Goal: Find specific page/section: Find specific page/section

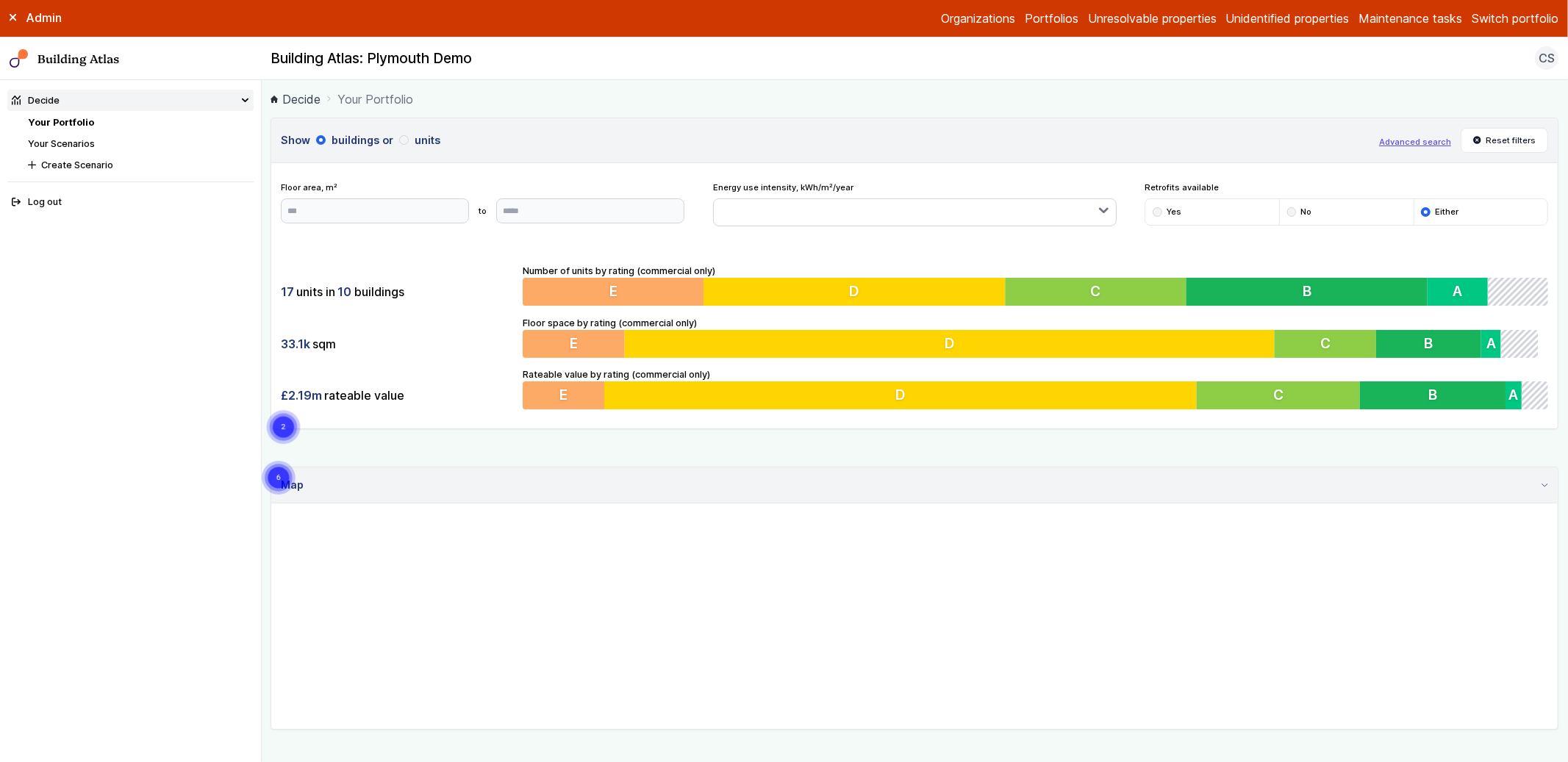
click at [1516, 14] on button "Switch portfolio" at bounding box center [1516, 19] width 87 height 18
click at [0, 0] on button "Plymouth Demo" at bounding box center [0, 0] width 0 height 0
click at [1524, 6] on div "Admin Organizations Portfolios Unresolvable properties Unidentified properties …" at bounding box center [784, 19] width 1568 height 38
click at [1524, 15] on button "Switch portfolio" at bounding box center [1516, 19] width 87 height 18
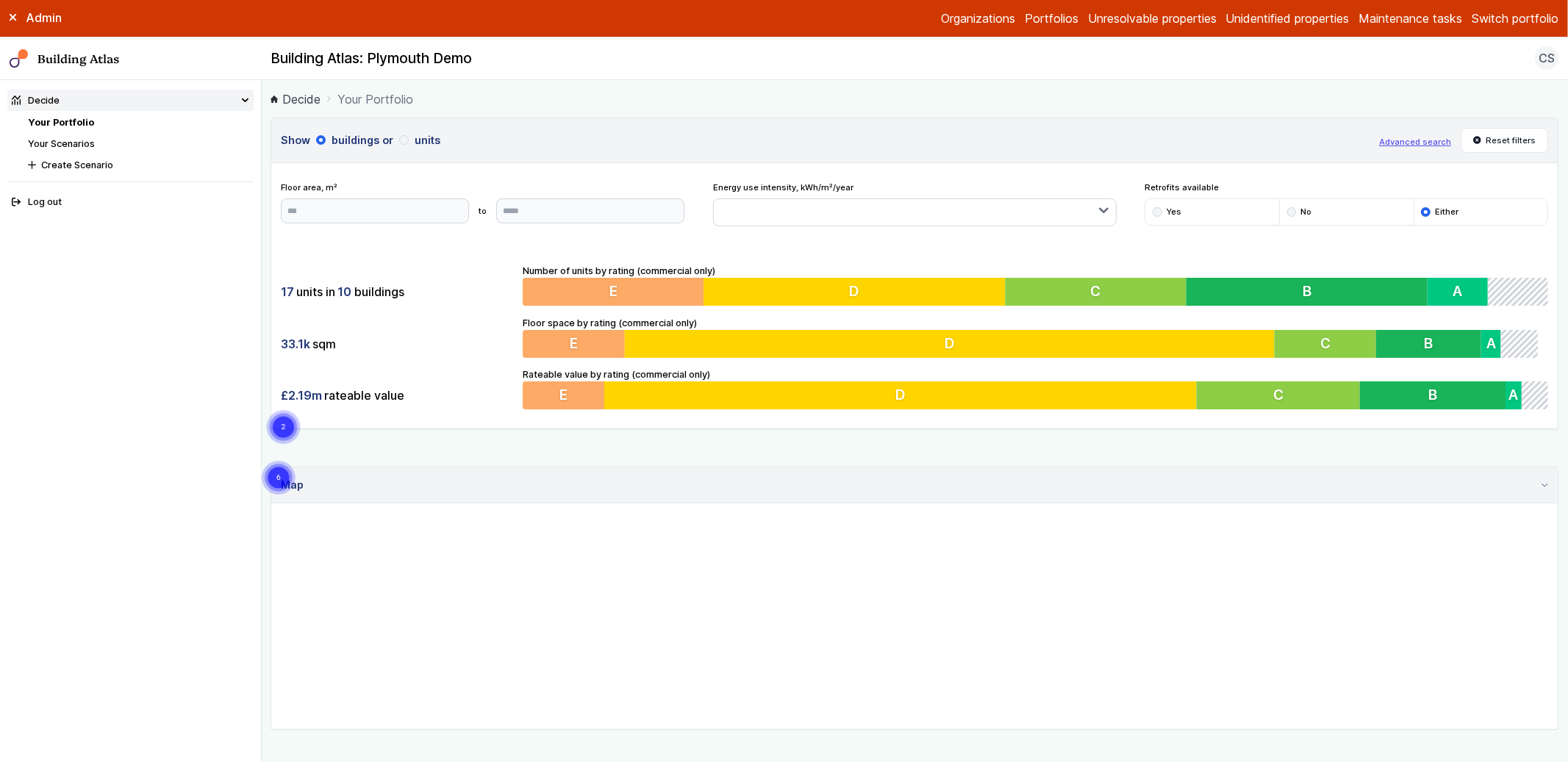
scroll to position [467, 0]
click at [0, 0] on button "Playground" at bounding box center [0, 0] width 0 height 0
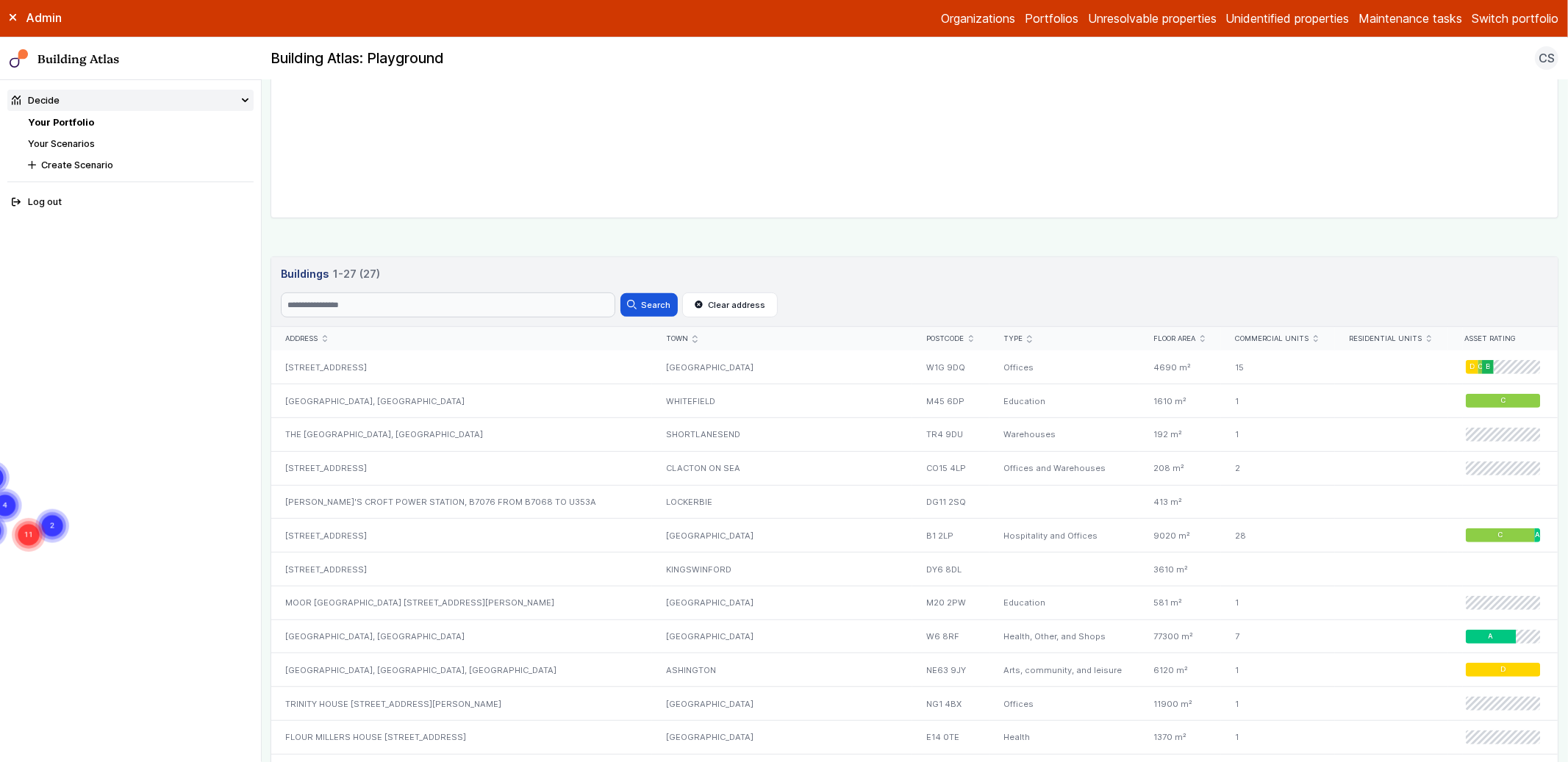
scroll to position [661, 0]
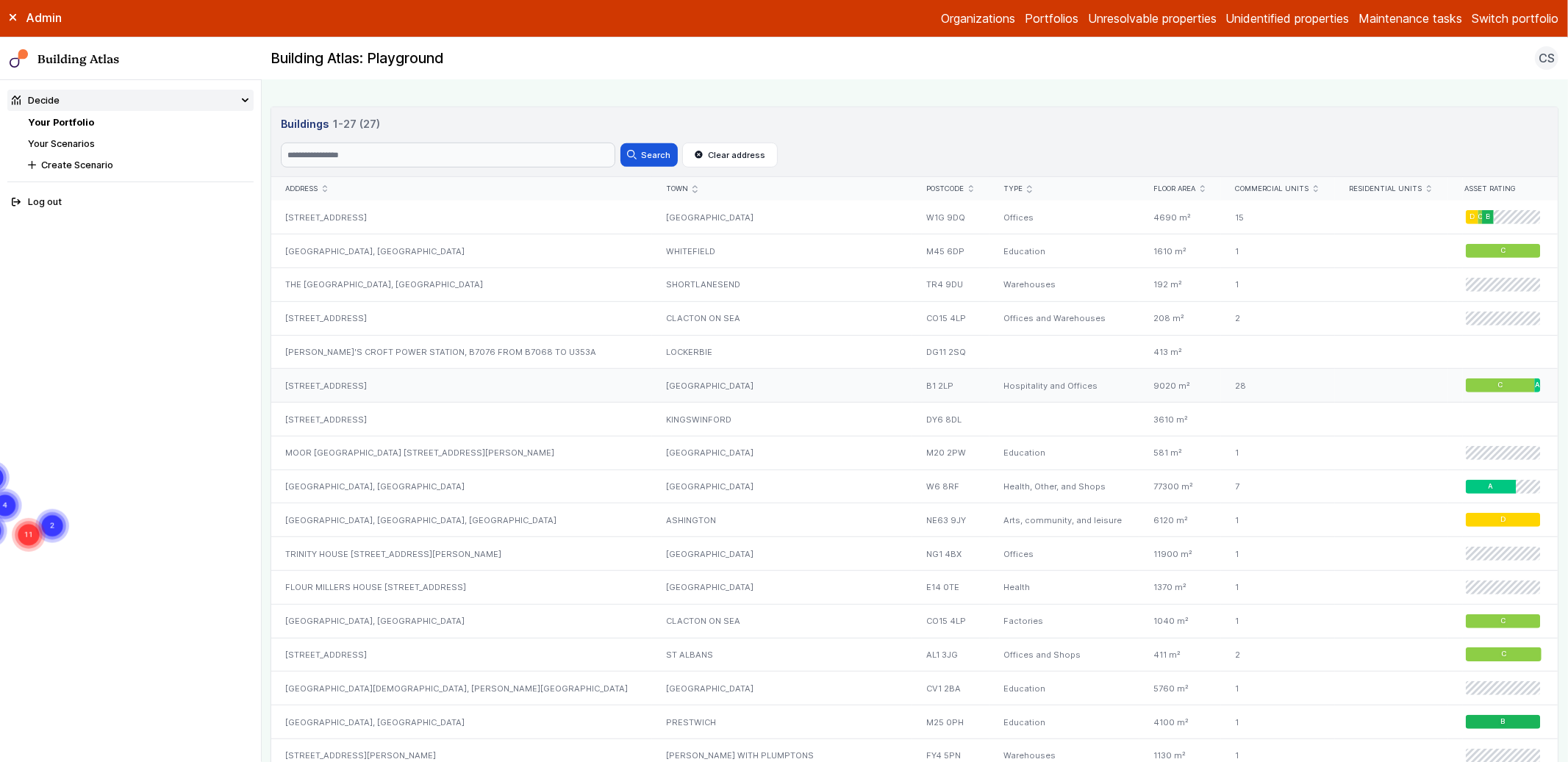
click at [410, 395] on div "[STREET_ADDRESS]" at bounding box center [461, 386] width 380 height 34
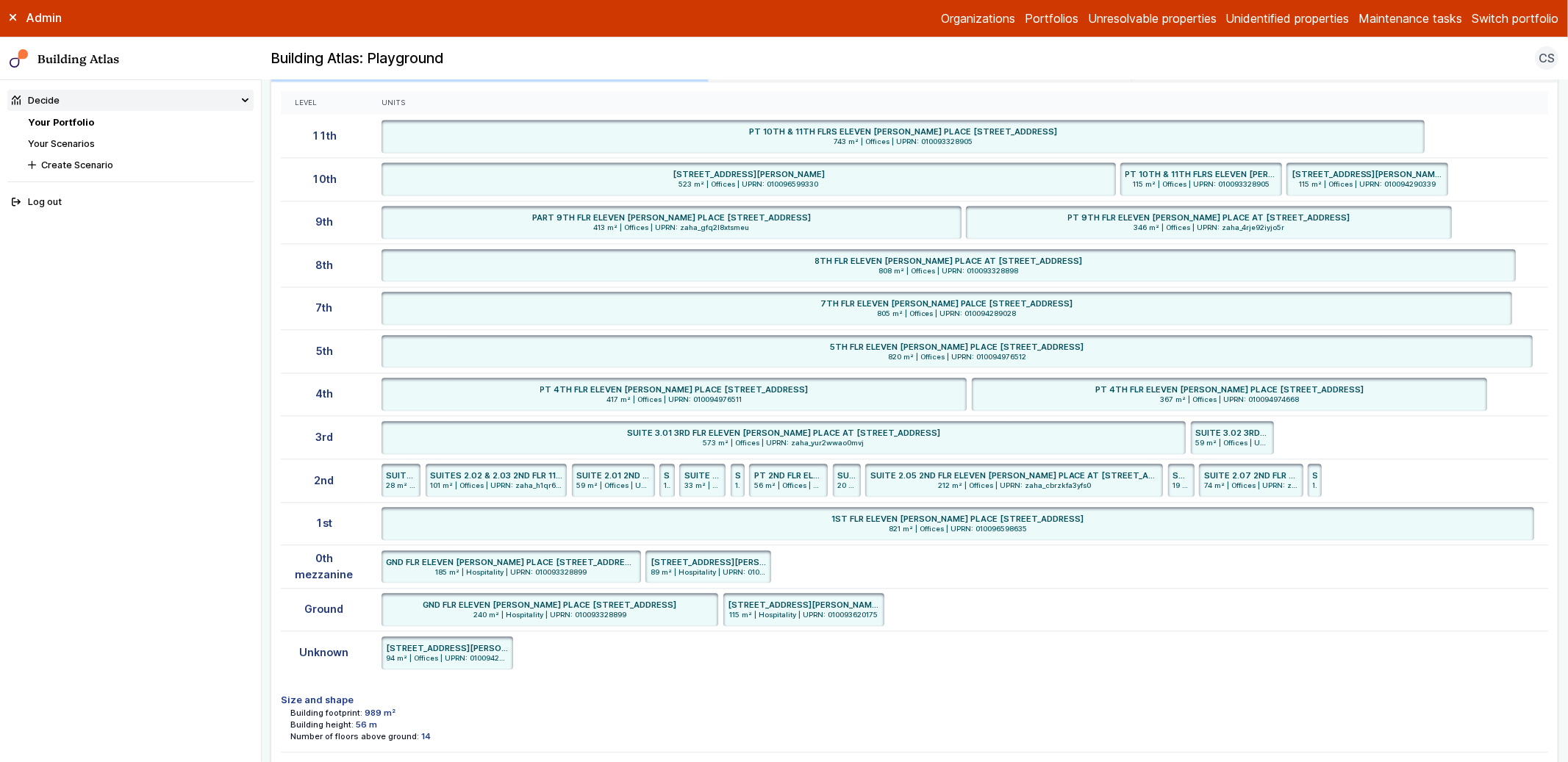
scroll to position [2810, 0]
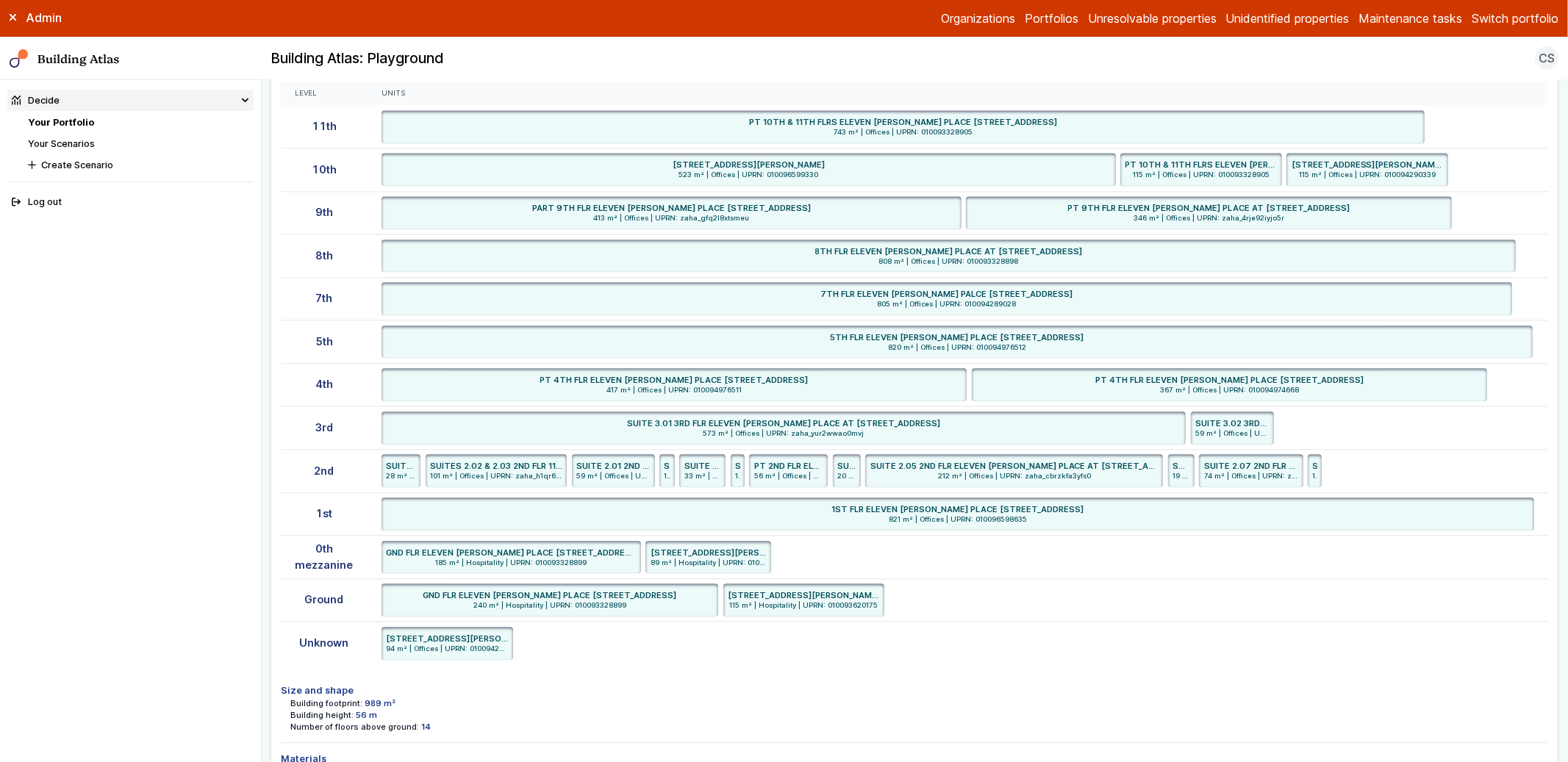
click at [319, 653] on div "Unknown" at bounding box center [324, 642] width 86 height 43
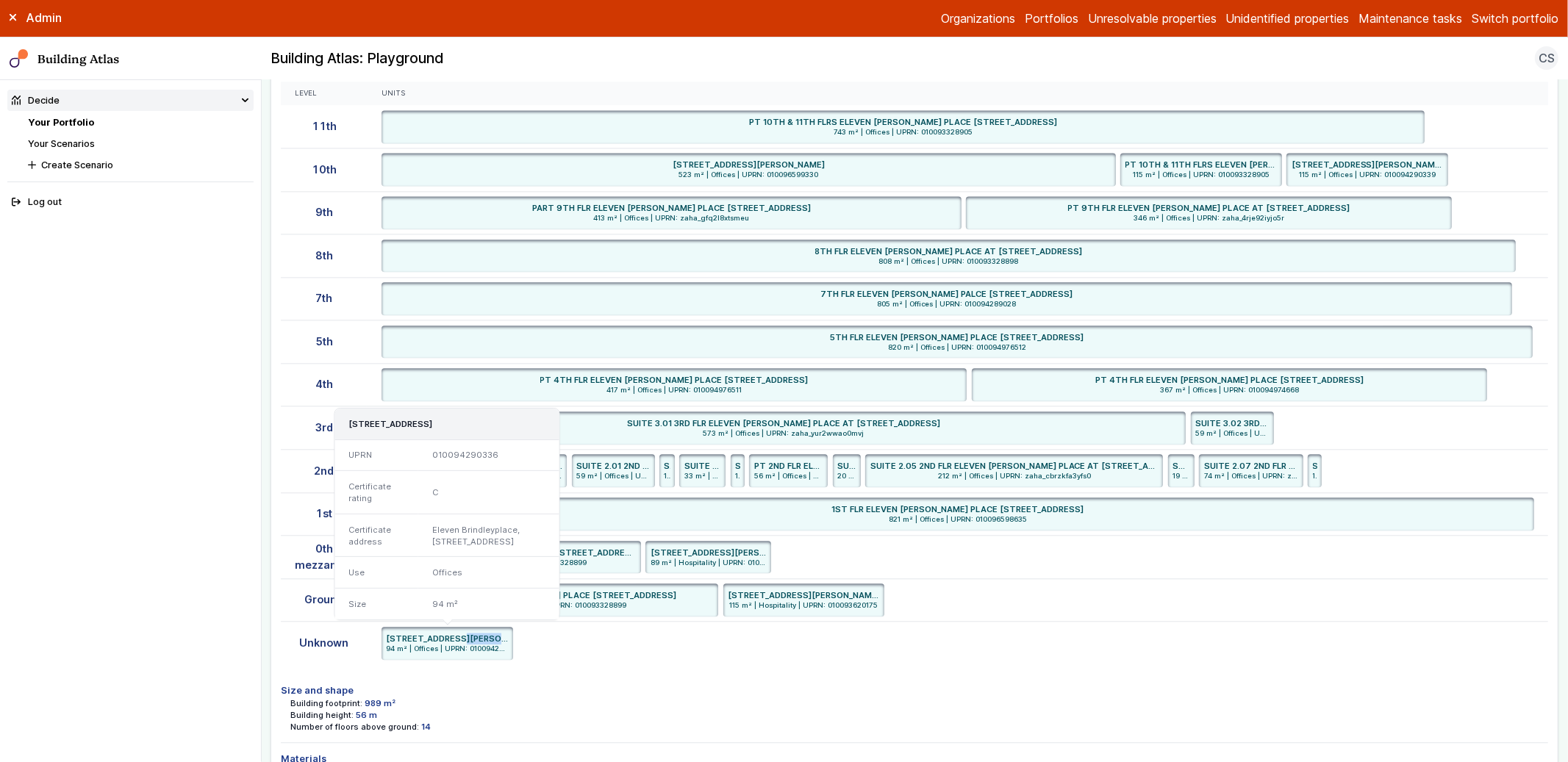
drag, startPoint x: 412, startPoint y: 641, endPoint x: 451, endPoint y: 643, distance: 39.1
click at [451, 643] on h6 "[STREET_ADDRESS][PERSON_NAME]" at bounding box center [447, 638] width 123 height 12
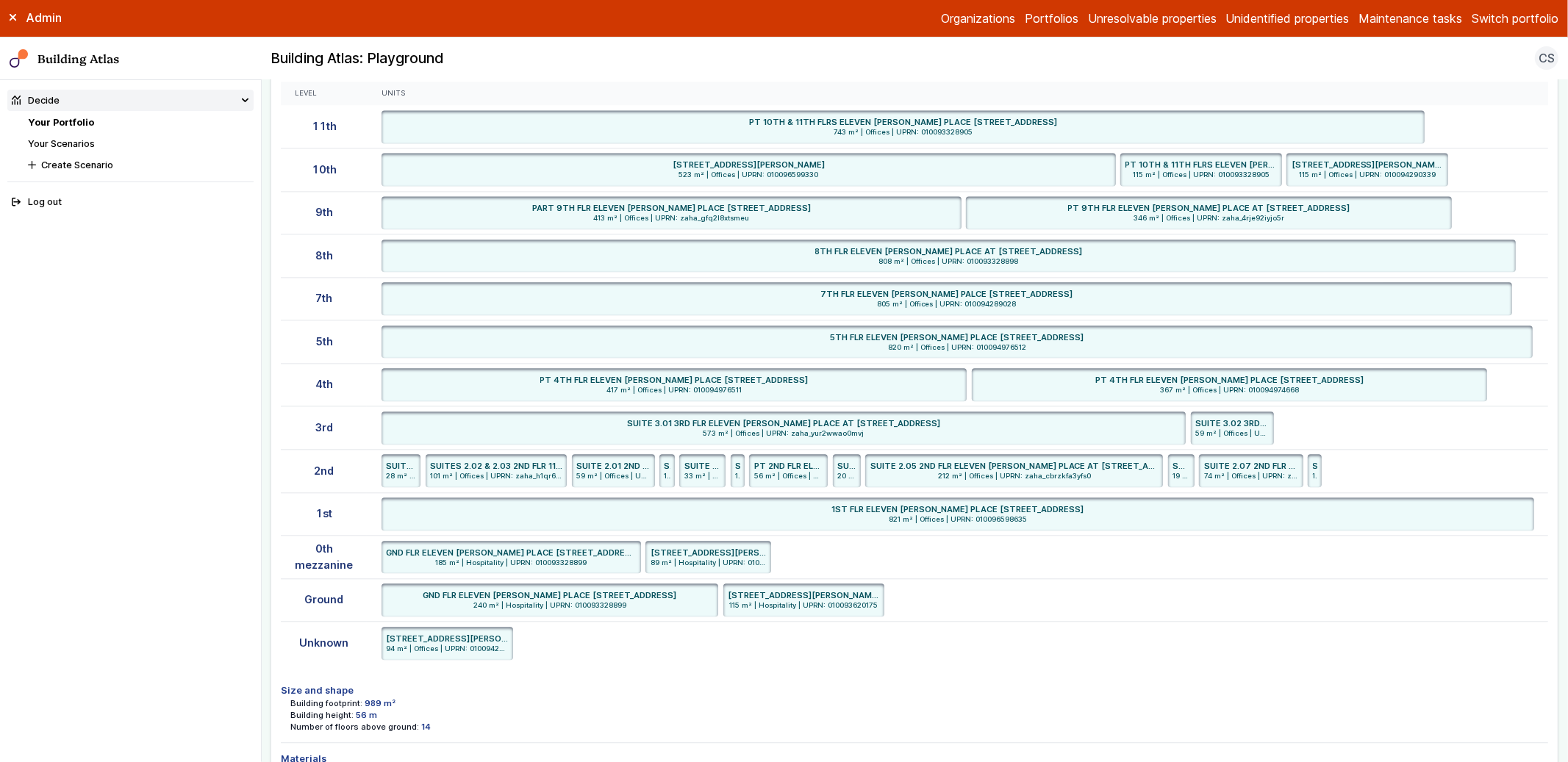
click at [324, 650] on div "Unknown" at bounding box center [324, 642] width 86 height 43
drag, startPoint x: 316, startPoint y: 553, endPoint x: 352, endPoint y: 575, distance: 42.2
click at [352, 575] on div "0th mezzanine" at bounding box center [324, 557] width 86 height 44
click at [310, 557] on div "0th mezzanine" at bounding box center [324, 557] width 86 height 44
click at [324, 561] on div "0th mezzanine" at bounding box center [324, 557] width 86 height 44
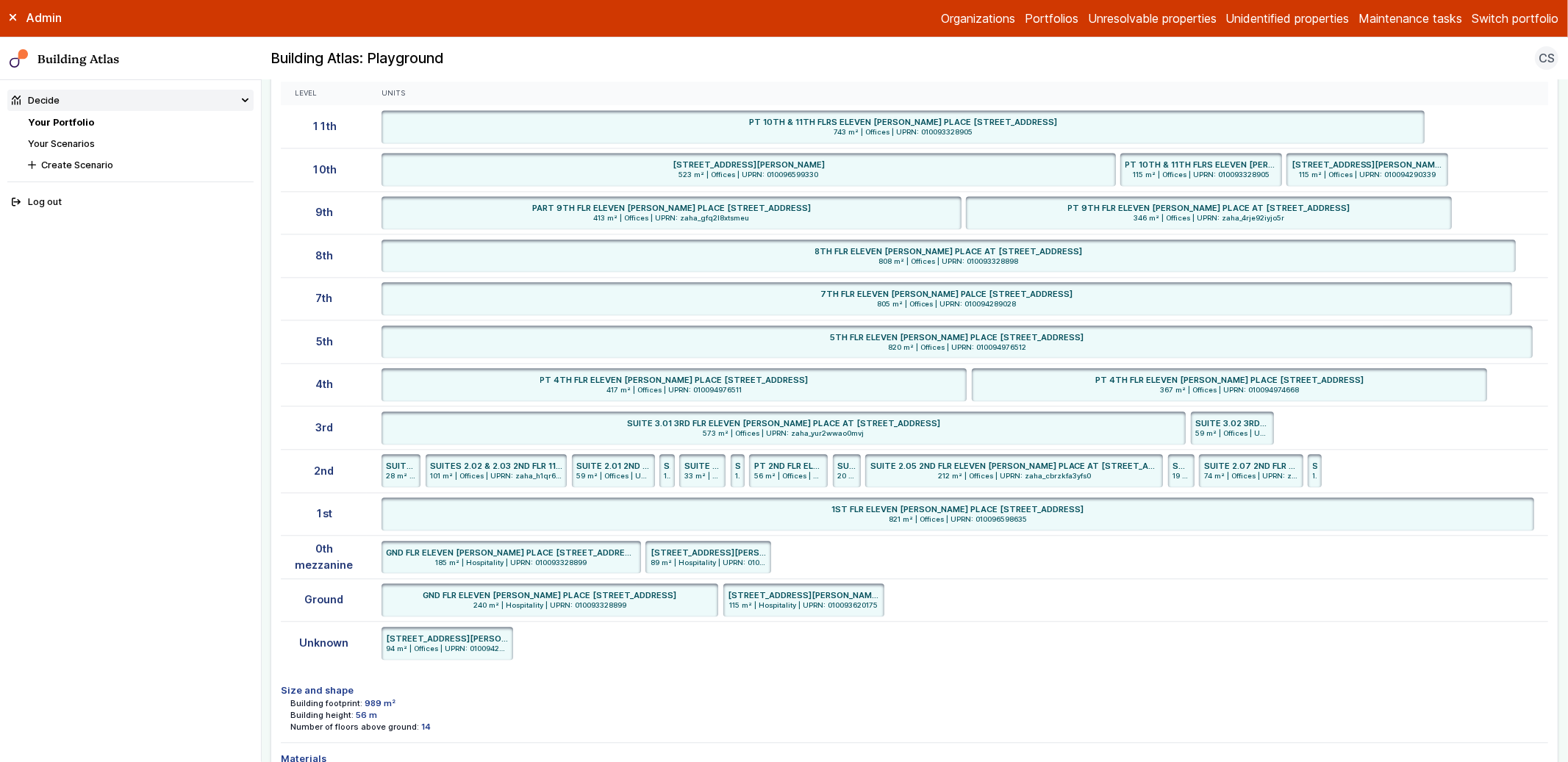
scroll to position [2800, 0]
